Goal: Task Accomplishment & Management: Use online tool/utility

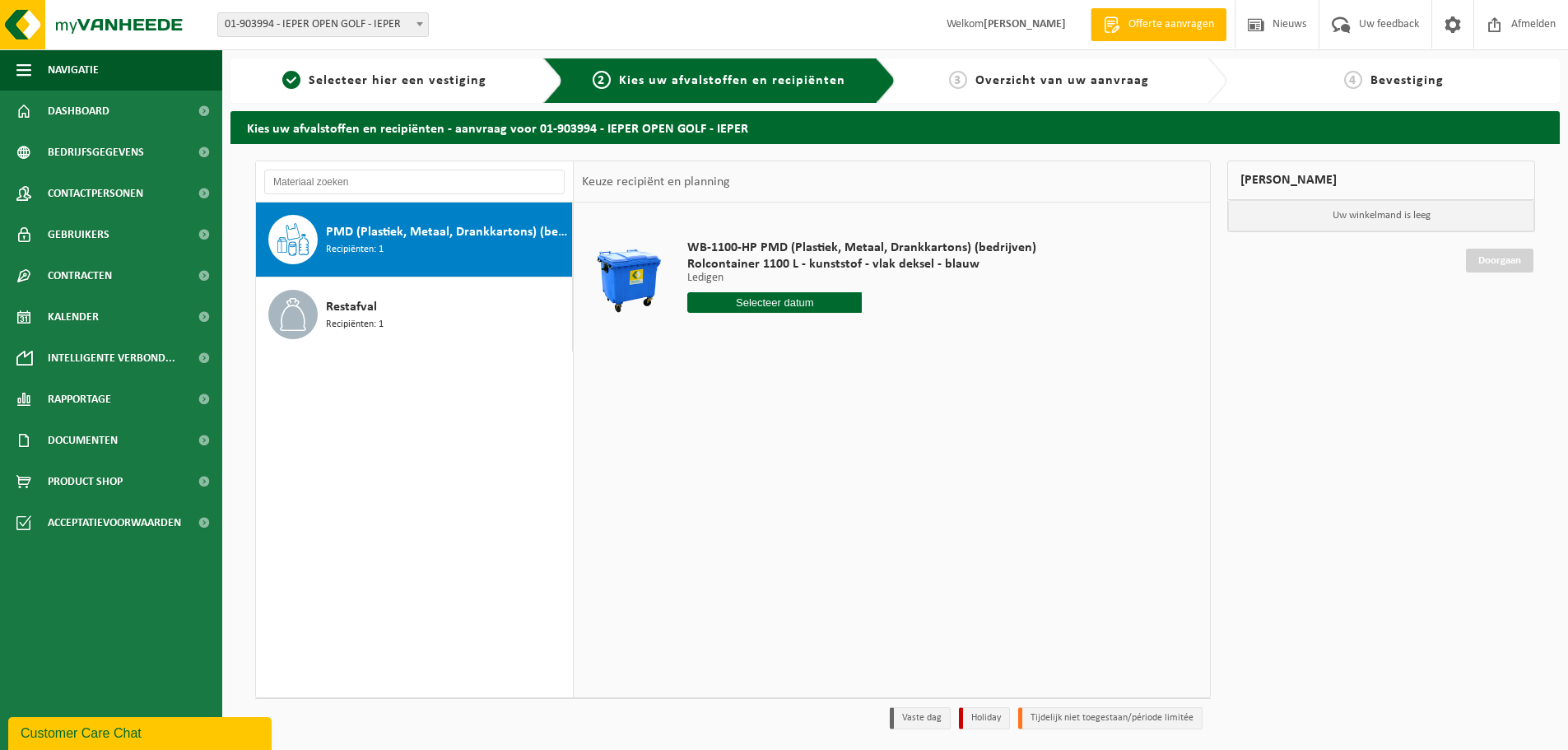
click at [807, 298] on input "text" at bounding box center [774, 302] width 175 height 20
click at [754, 422] on div "10" at bounding box center [760, 423] width 29 height 26
type input "Van [DATE]"
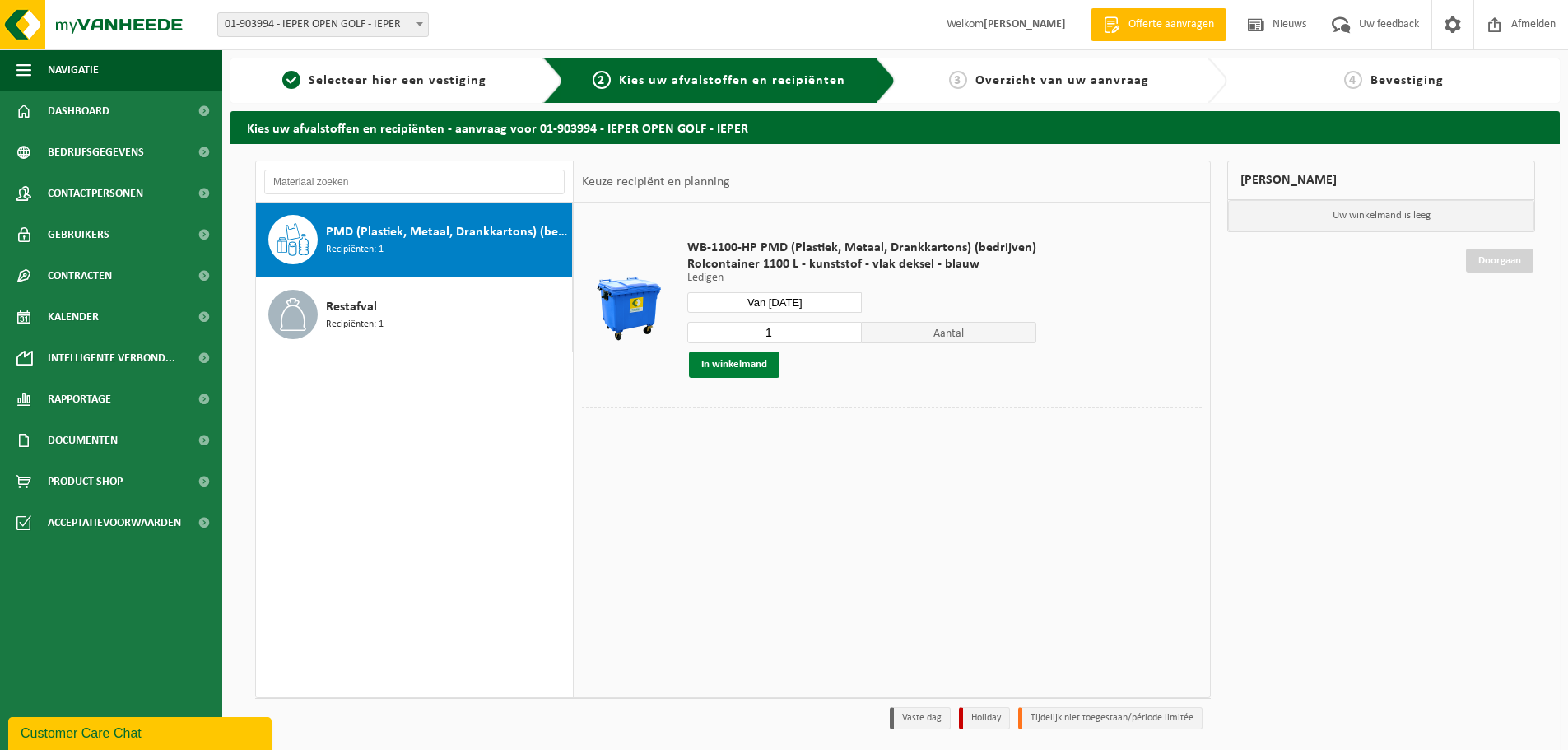
click at [726, 371] on button "In winkelmand" at bounding box center [734, 364] width 91 height 26
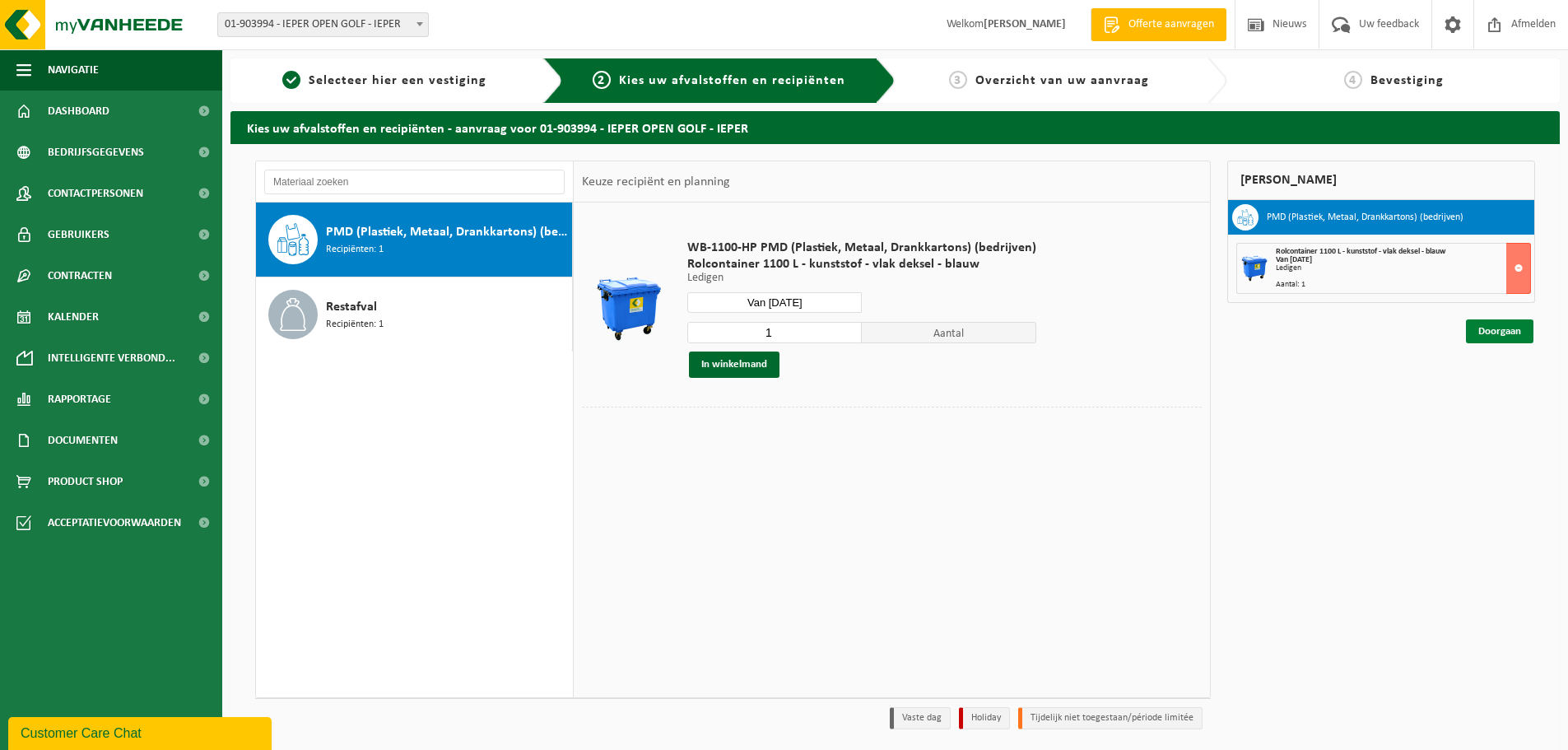
click at [1498, 327] on link "Doorgaan" at bounding box center [1499, 331] width 68 height 24
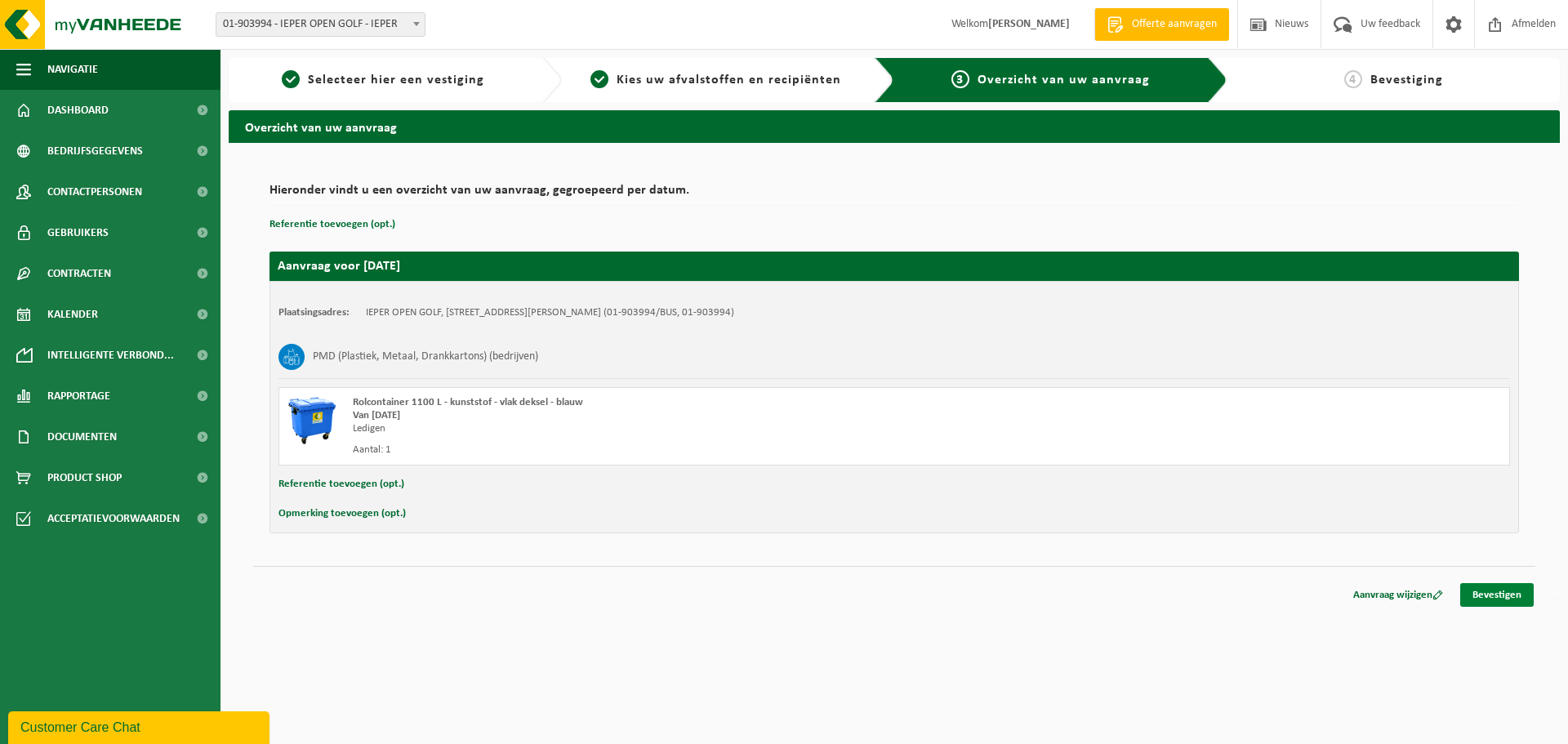
click at [1497, 595] on link "Bevestigen" at bounding box center [1497, 594] width 74 height 24
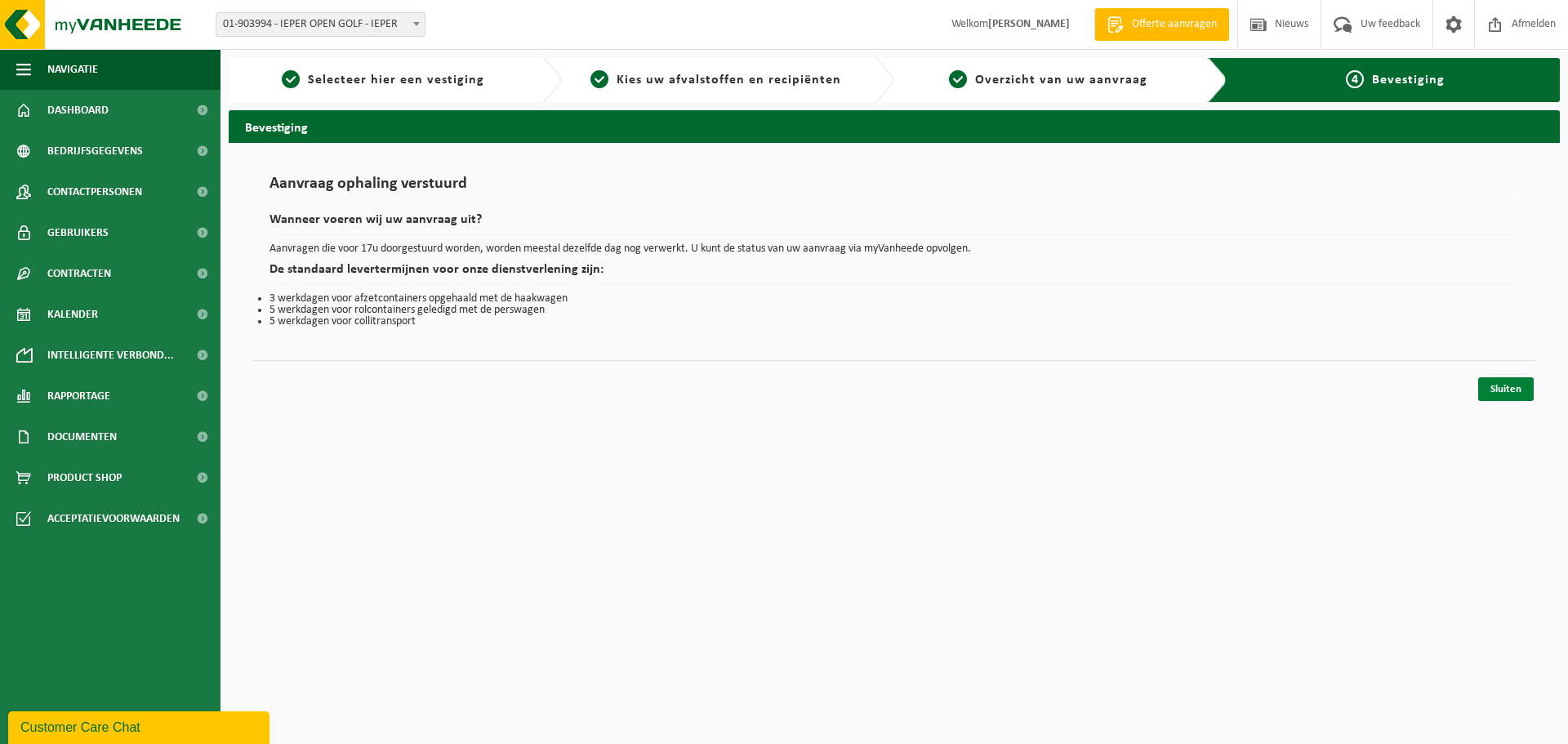
click at [1512, 393] on link "Sluiten" at bounding box center [1505, 389] width 55 height 24
